Goal: Find specific page/section: Find specific page/section

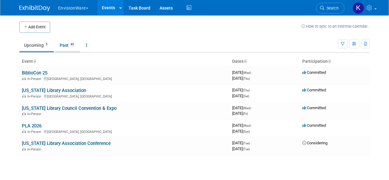
click at [62, 42] on link "Past 83" at bounding box center [67, 45] width 25 height 12
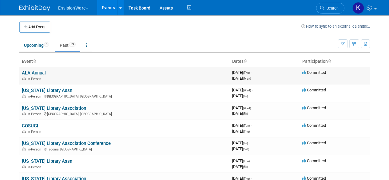
click at [38, 73] on link "ALA Annual" at bounding box center [34, 73] width 24 height 6
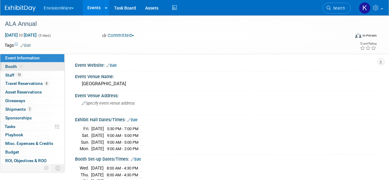
click at [20, 67] on icon at bounding box center [21, 66] width 3 height 3
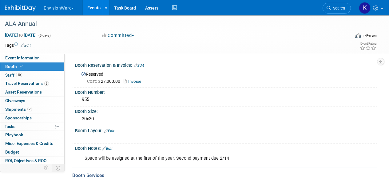
click at [31, 12] on div "EnvisionWare Choose Workspace: EnvisionWare EnvisionWare Events Add Event Bulk …" at bounding box center [191, 7] width 372 height 15
click at [25, 11] on img at bounding box center [20, 8] width 31 height 6
